Goal: Task Accomplishment & Management: Manage account settings

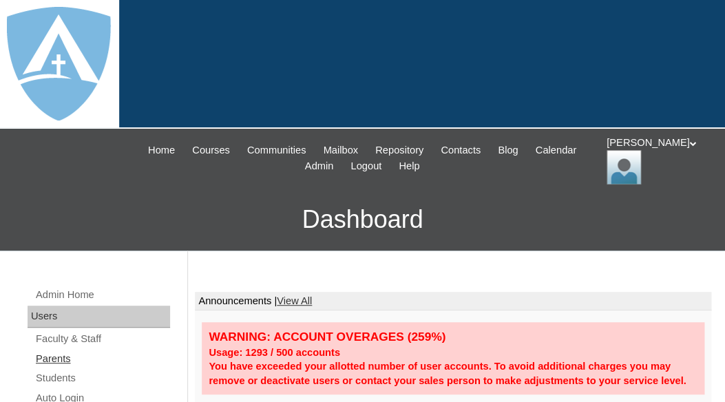
click at [70, 355] on link "Parents" at bounding box center [102, 359] width 136 height 17
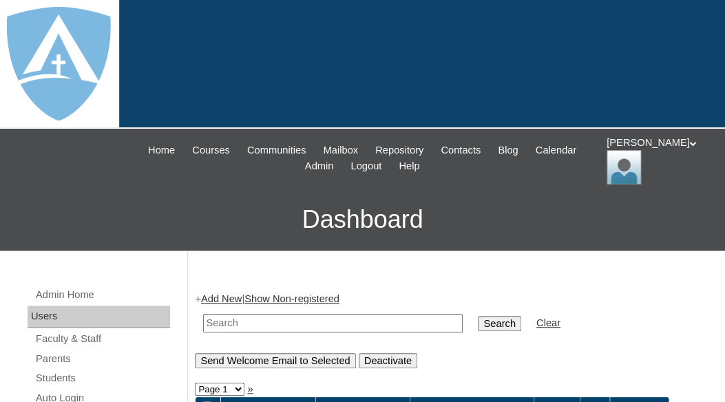
paste input "[EMAIL_ADDRESS][DOMAIN_NAME]"
type input "[EMAIL_ADDRESS][DOMAIN_NAME]"
click at [478, 316] on input "Search" at bounding box center [499, 323] width 43 height 15
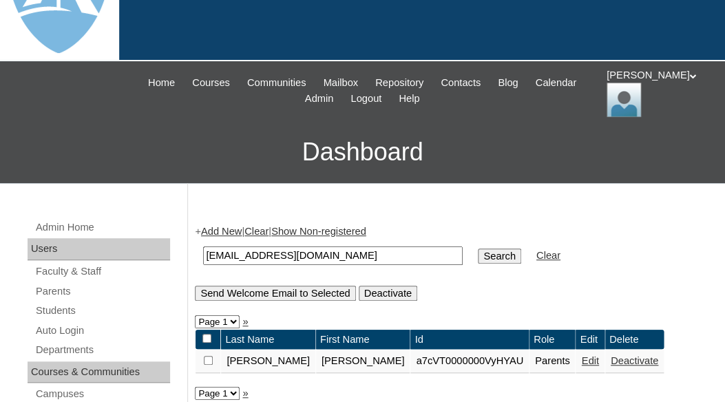
scroll to position [264, 0]
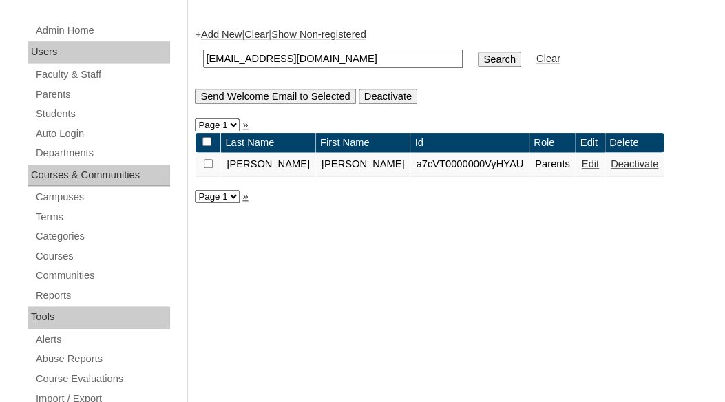
click at [581, 166] on link "Edit" at bounding box center [589, 163] width 17 height 11
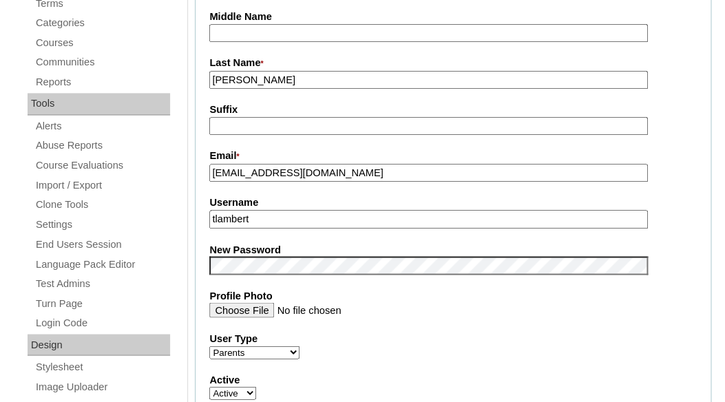
click at [278, 220] on input "tlambert" at bounding box center [428, 219] width 439 height 19
drag, startPoint x: 356, startPoint y: 175, endPoint x: 216, endPoint y: 174, distance: 139.8
click at [209, 170] on input "[EMAIL_ADDRESS][DOMAIN_NAME]" at bounding box center [428, 173] width 439 height 19
click at [273, 218] on input "tlambert" at bounding box center [428, 219] width 439 height 19
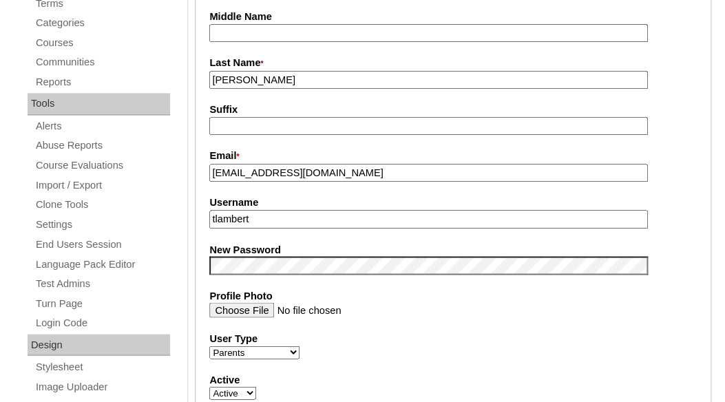
click at [273, 218] on input "tlambert" at bounding box center [428, 219] width 439 height 19
paste input "[EMAIL_ADDRESS][DOMAIN_NAME]"
type input "[EMAIL_ADDRESS][DOMAIN_NAME]"
click at [335, 238] on fieldset "Account Information User Id * a7cVT0000000VyHYAU Title First Name * Desiree Mid…" at bounding box center [453, 254] width 517 height 824
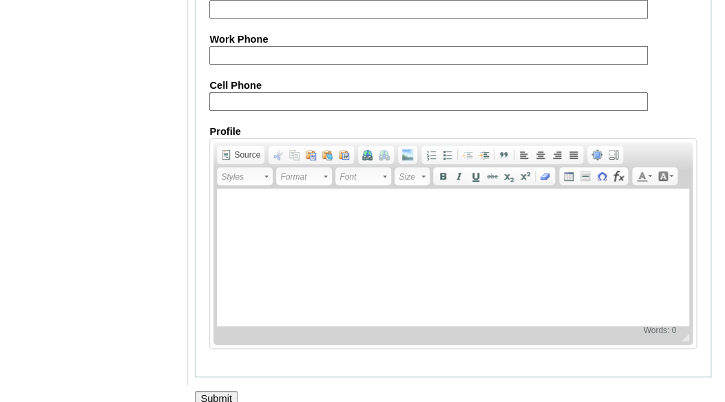
scroll to position [1502, 0]
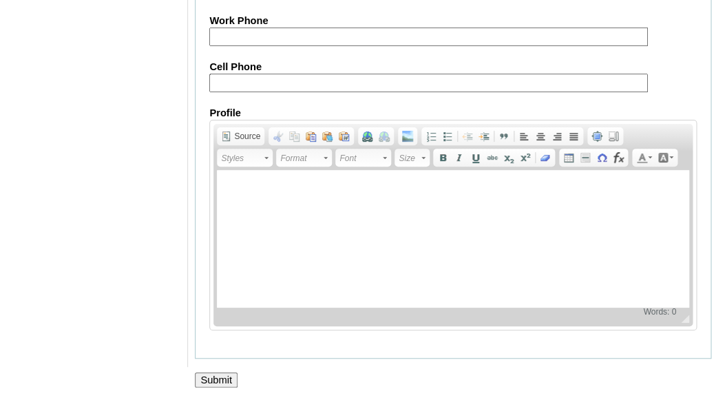
click at [207, 382] on input "Submit" at bounding box center [216, 380] width 43 height 15
